Goal: Find specific page/section: Find specific page/section

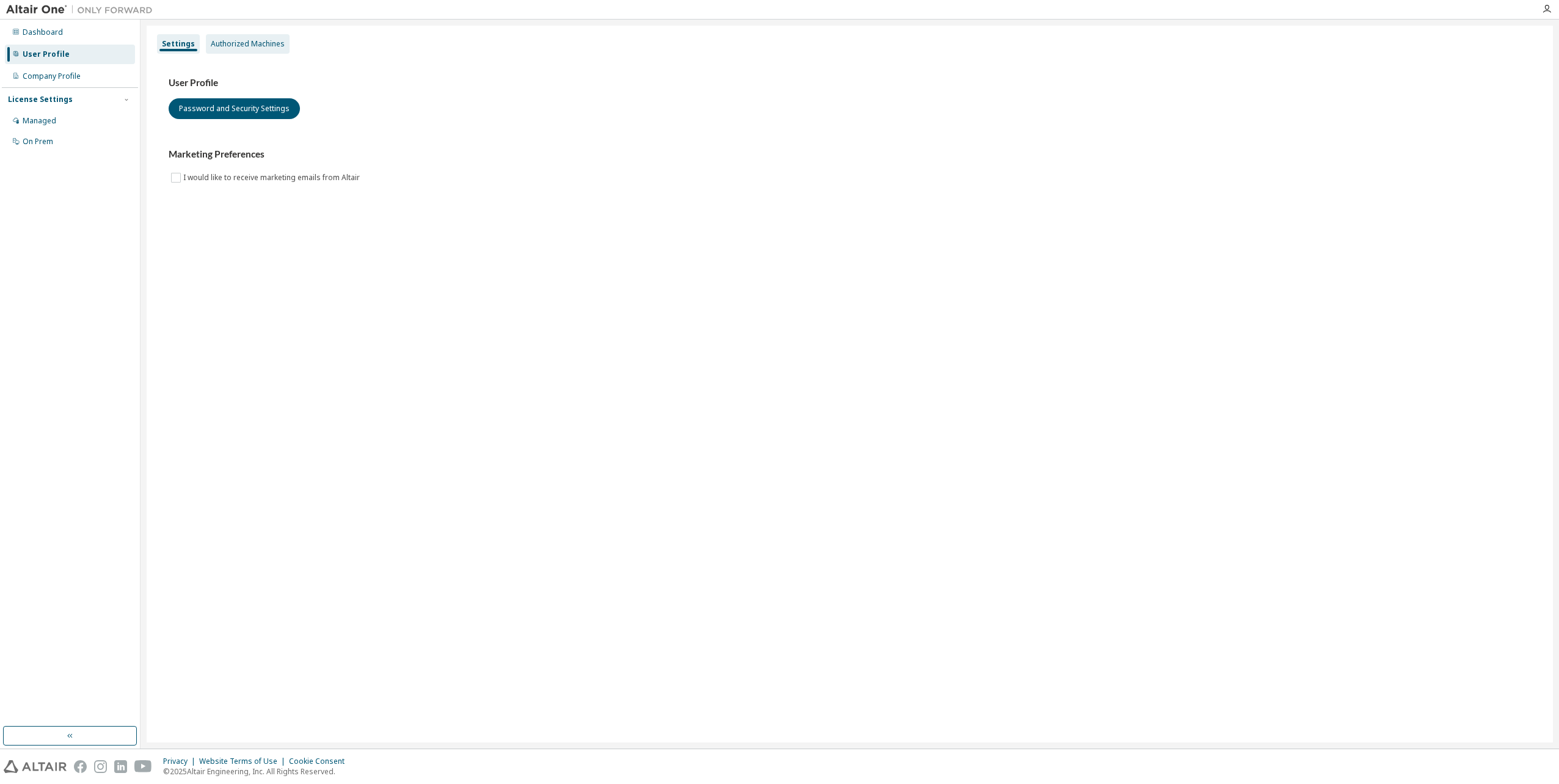
click at [235, 40] on div "Authorized Machines" at bounding box center [247, 44] width 74 height 10
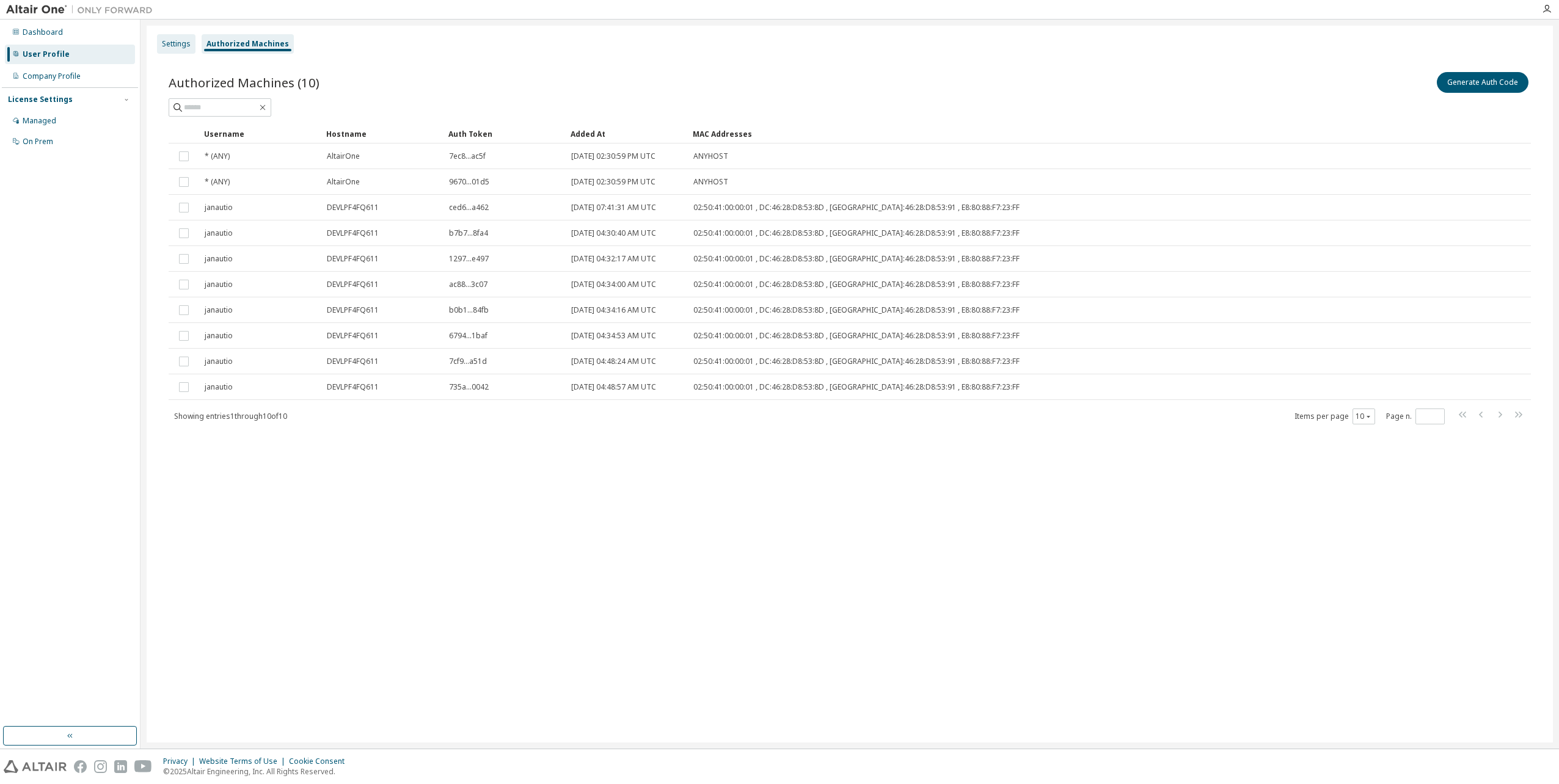
click at [176, 45] on div "Settings" at bounding box center [177, 44] width 29 height 10
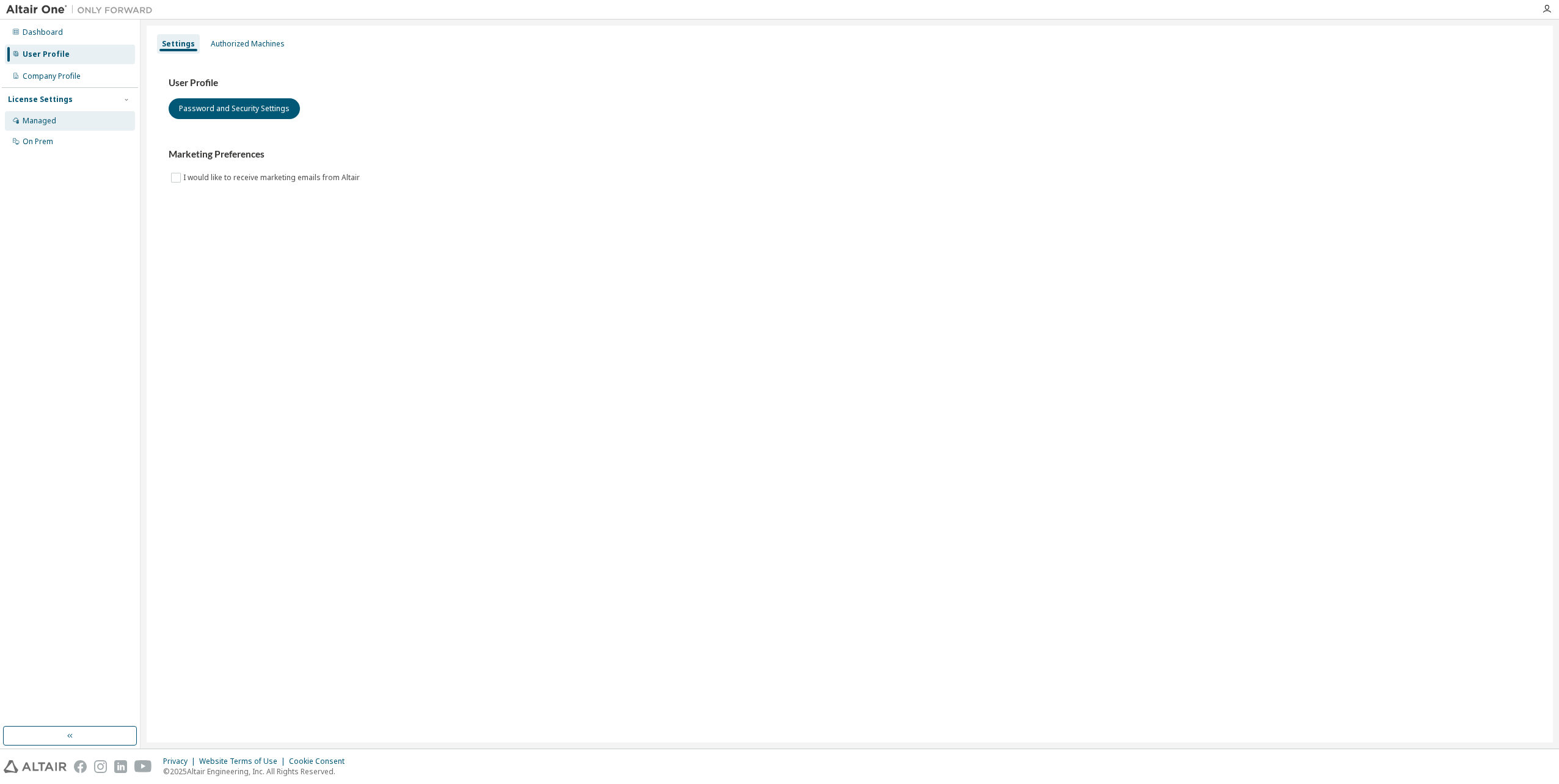
click at [63, 123] on div "Managed" at bounding box center [69, 121] width 130 height 20
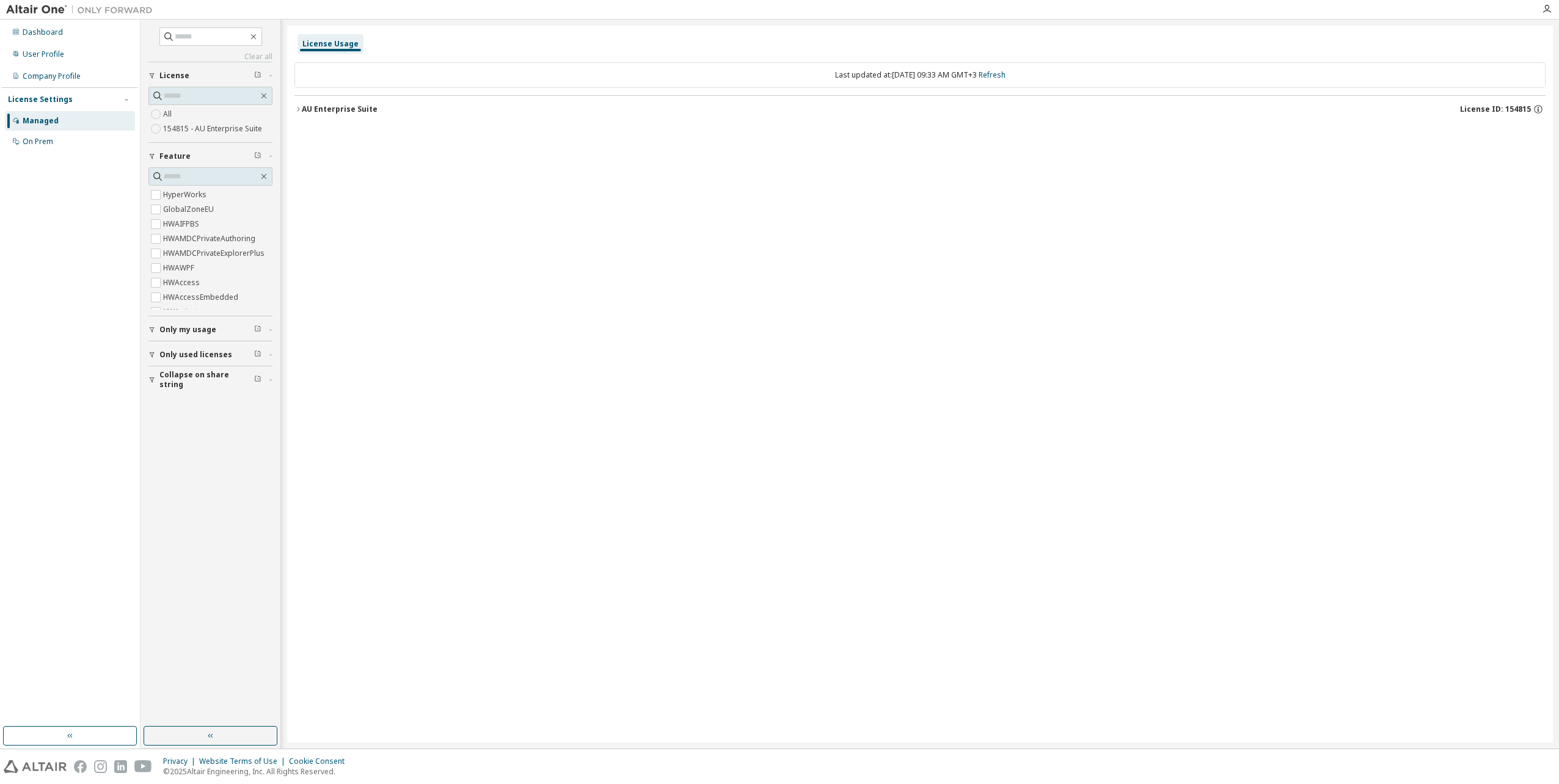
click at [318, 43] on div "License Usage" at bounding box center [330, 44] width 56 height 10
click at [333, 44] on div "License Usage" at bounding box center [330, 44] width 56 height 10
click at [300, 43] on div "License Usage" at bounding box center [331, 44] width 66 height 20
click at [339, 45] on div "License Usage" at bounding box center [330, 44] width 56 height 10
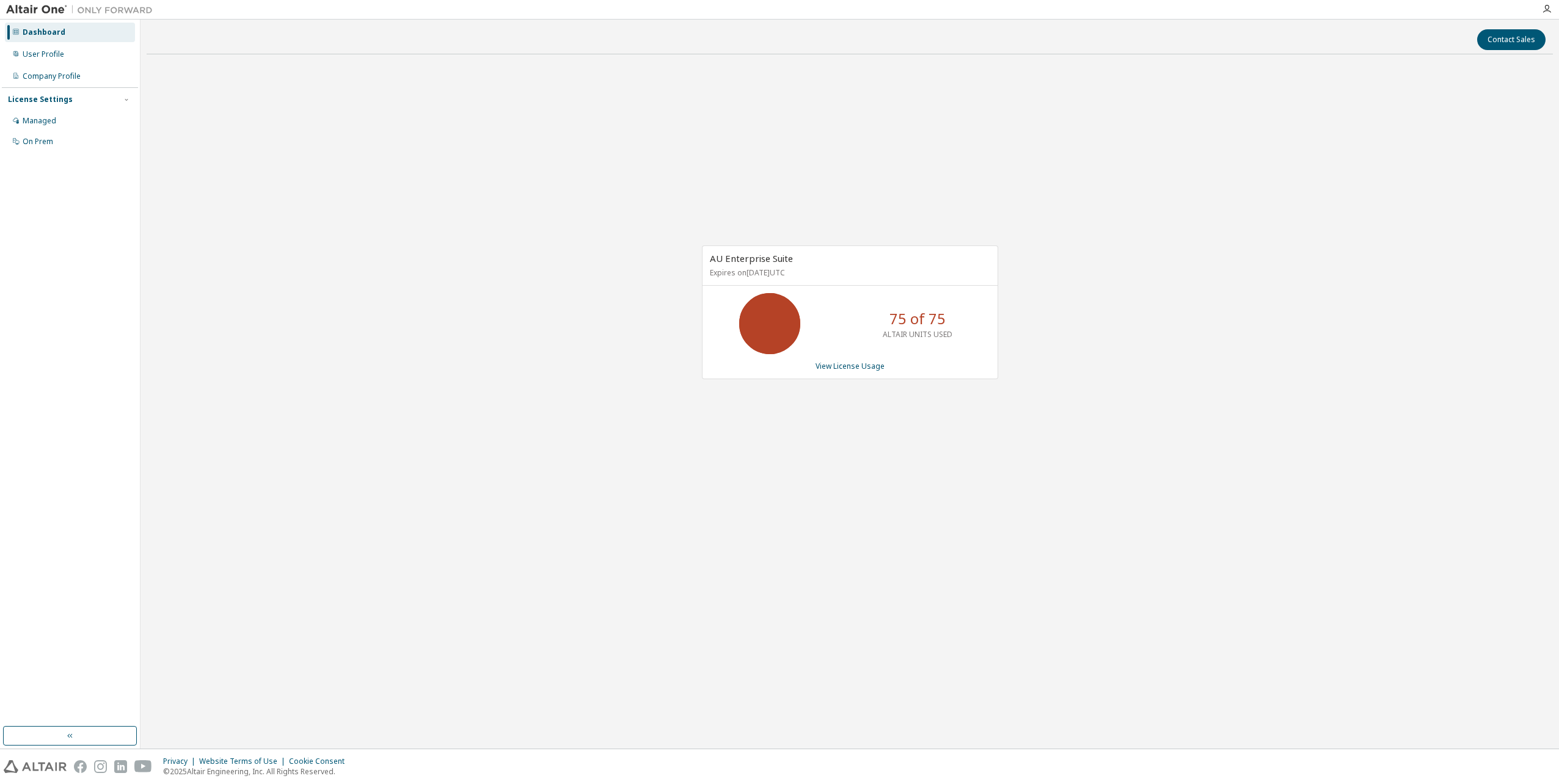
click at [622, 474] on div "AU Enterprise Suite Expires on [DATE] UTC 75 of 75 ALTAIR UNITS USED View Licen…" at bounding box center [850, 319] width 1407 height 510
